Goal: Task Accomplishment & Management: Manage account settings

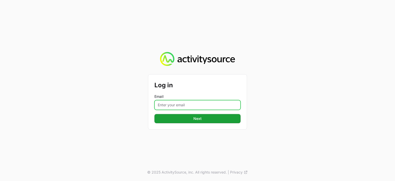
click at [174, 106] on input "Email" at bounding box center [197, 105] width 86 height 10
type input "[PERSON_NAME][EMAIL_ADDRESS][PERSON_NAME][DOMAIN_NAME]"
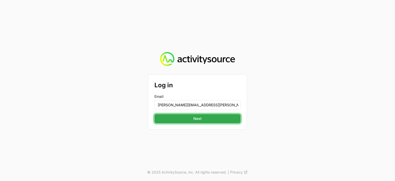
click at [196, 115] on button "Next Next" at bounding box center [197, 118] width 86 height 9
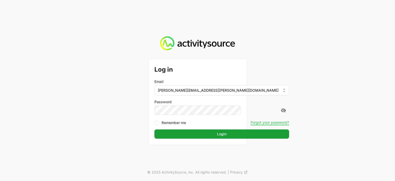
click at [154, 129] on button "Login Login" at bounding box center [221, 133] width 135 height 9
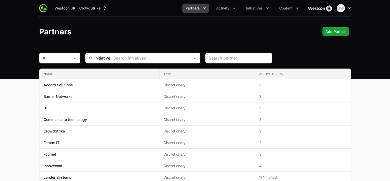
click at [351, 8] on icon "button" at bounding box center [349, 8] width 5 height 5
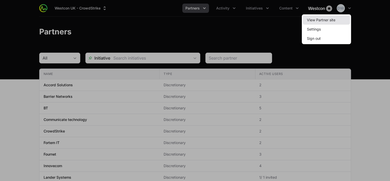
click at [330, 21] on link "View Partner site" at bounding box center [326, 19] width 47 height 9
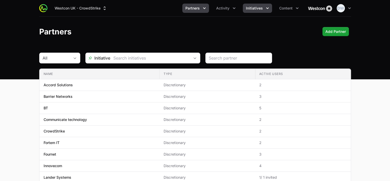
click at [261, 7] on span "Initiatives" at bounding box center [254, 8] width 17 height 5
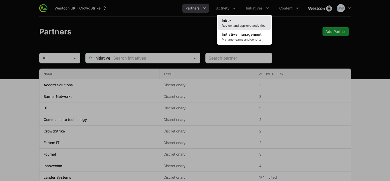
click at [234, 20] on link "Inbox Review and approve activities" at bounding box center [244, 23] width 53 height 14
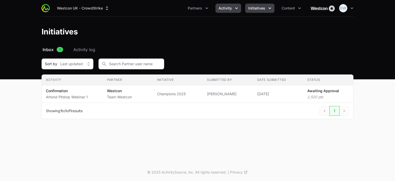
click at [232, 8] on span "Activity" at bounding box center [225, 8] width 13 height 5
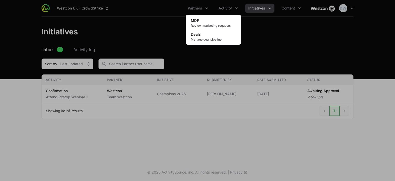
click at [272, 10] on div "Activity menu" at bounding box center [197, 90] width 395 height 181
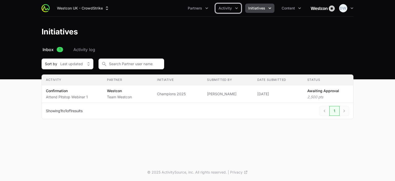
click at [272, 8] on icon "Initiatives menu" at bounding box center [269, 8] width 5 height 5
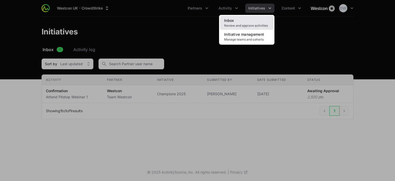
click at [238, 24] on span "Review and approve activities" at bounding box center [246, 26] width 45 height 4
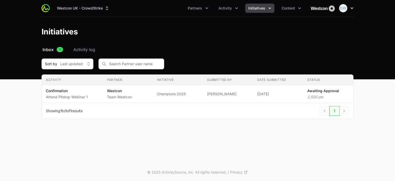
click at [353, 8] on icon "button" at bounding box center [351, 8] width 5 height 5
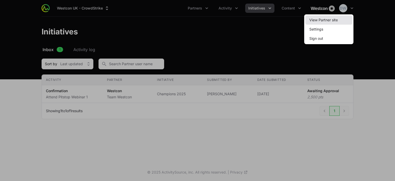
click at [323, 22] on link "View Partner site" at bounding box center [328, 19] width 47 height 9
